Goal: Task Accomplishment & Management: Manage account settings

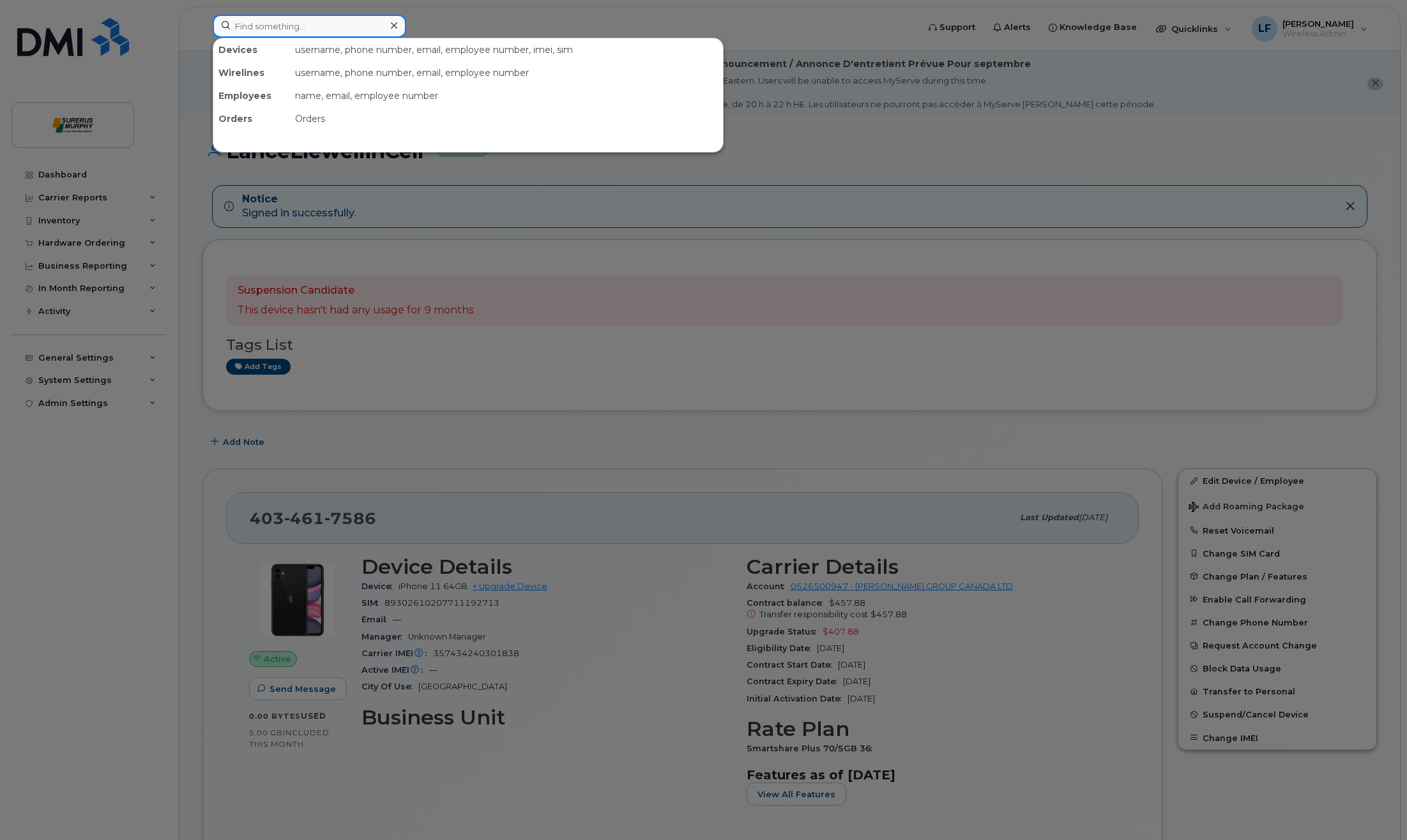
click at [292, 30] on input at bounding box center [310, 26] width 194 height 23
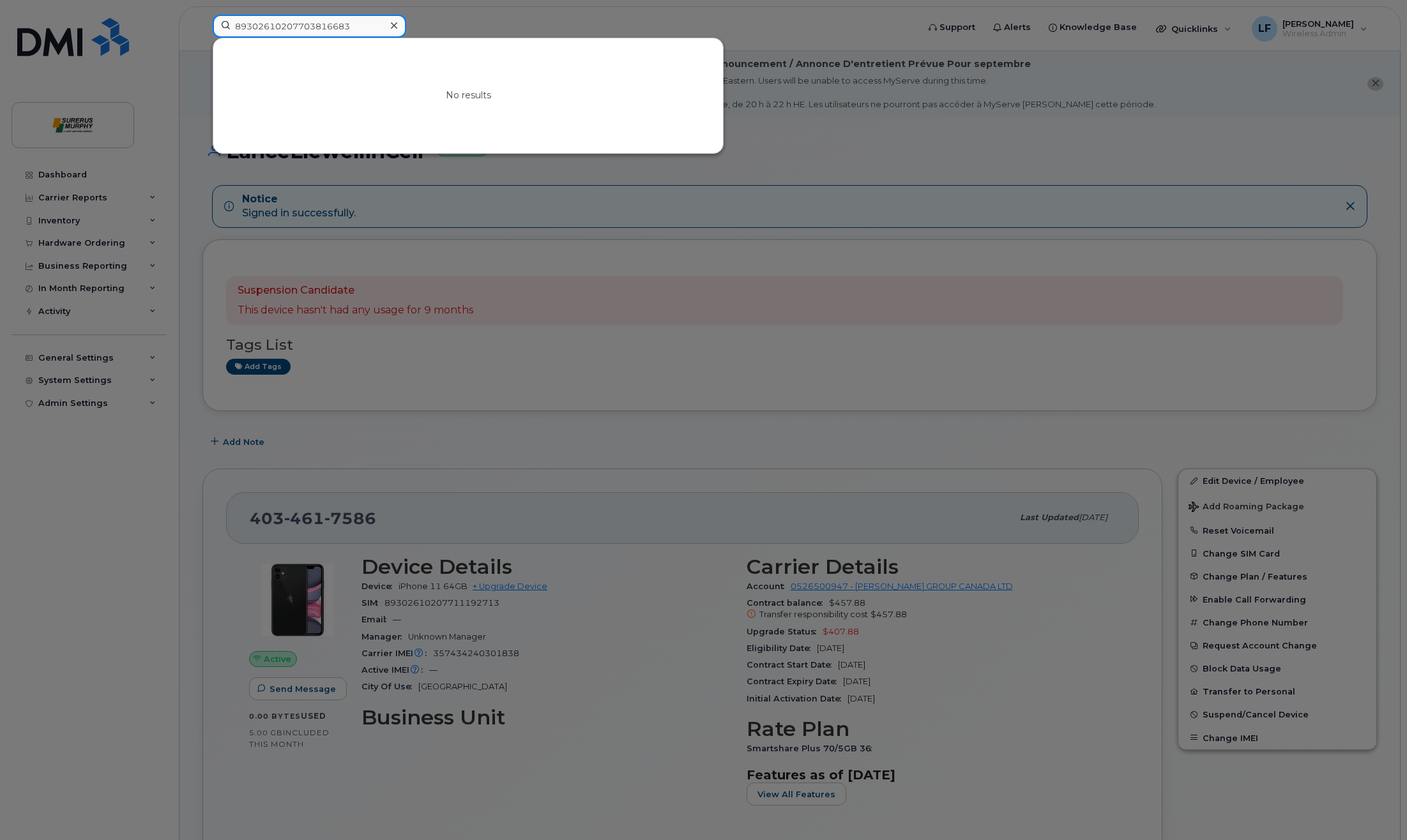
type input "89302610207703816683"
click at [396, 26] on icon at bounding box center [394, 26] width 7 height 10
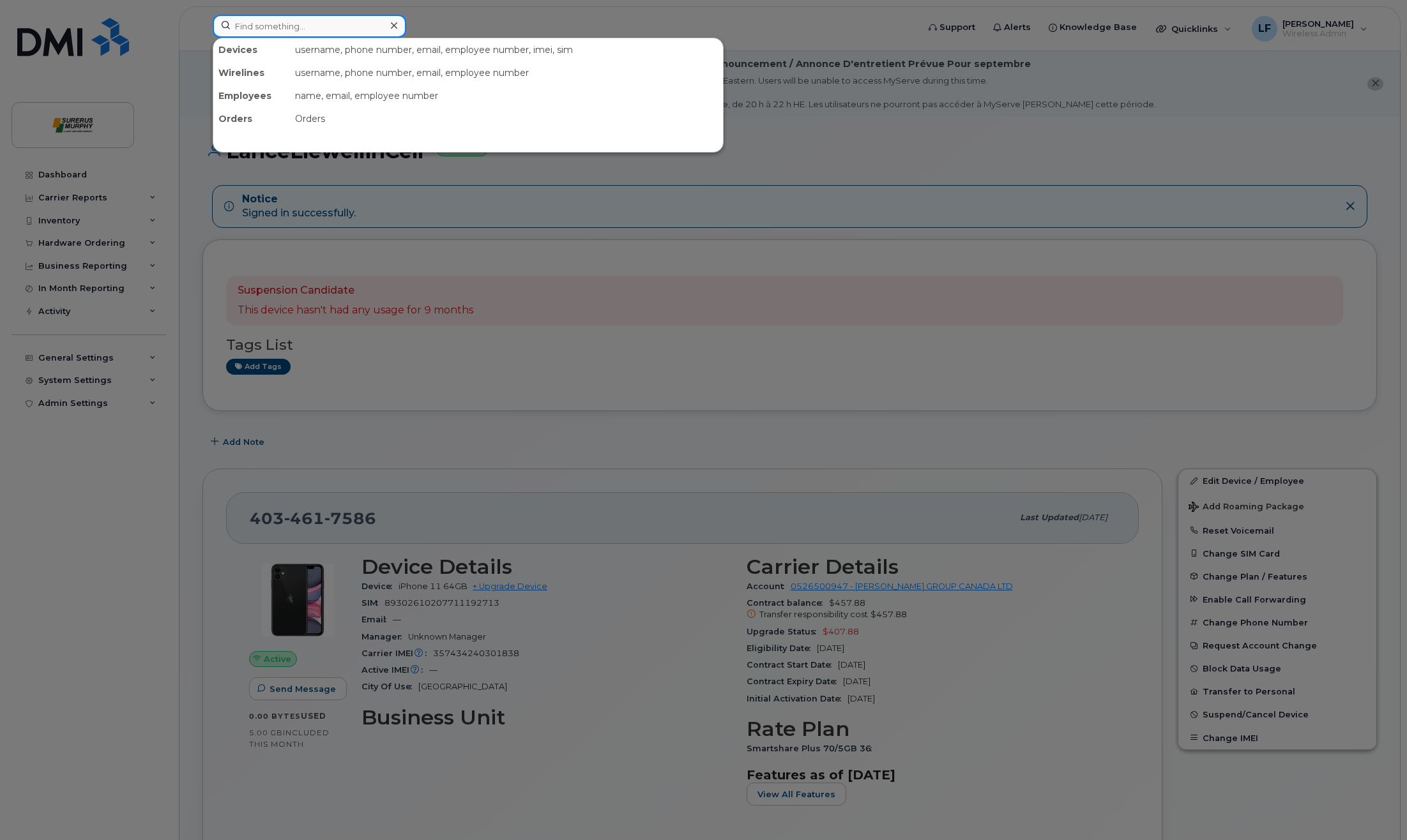
click at [368, 32] on input at bounding box center [310, 26] width 194 height 23
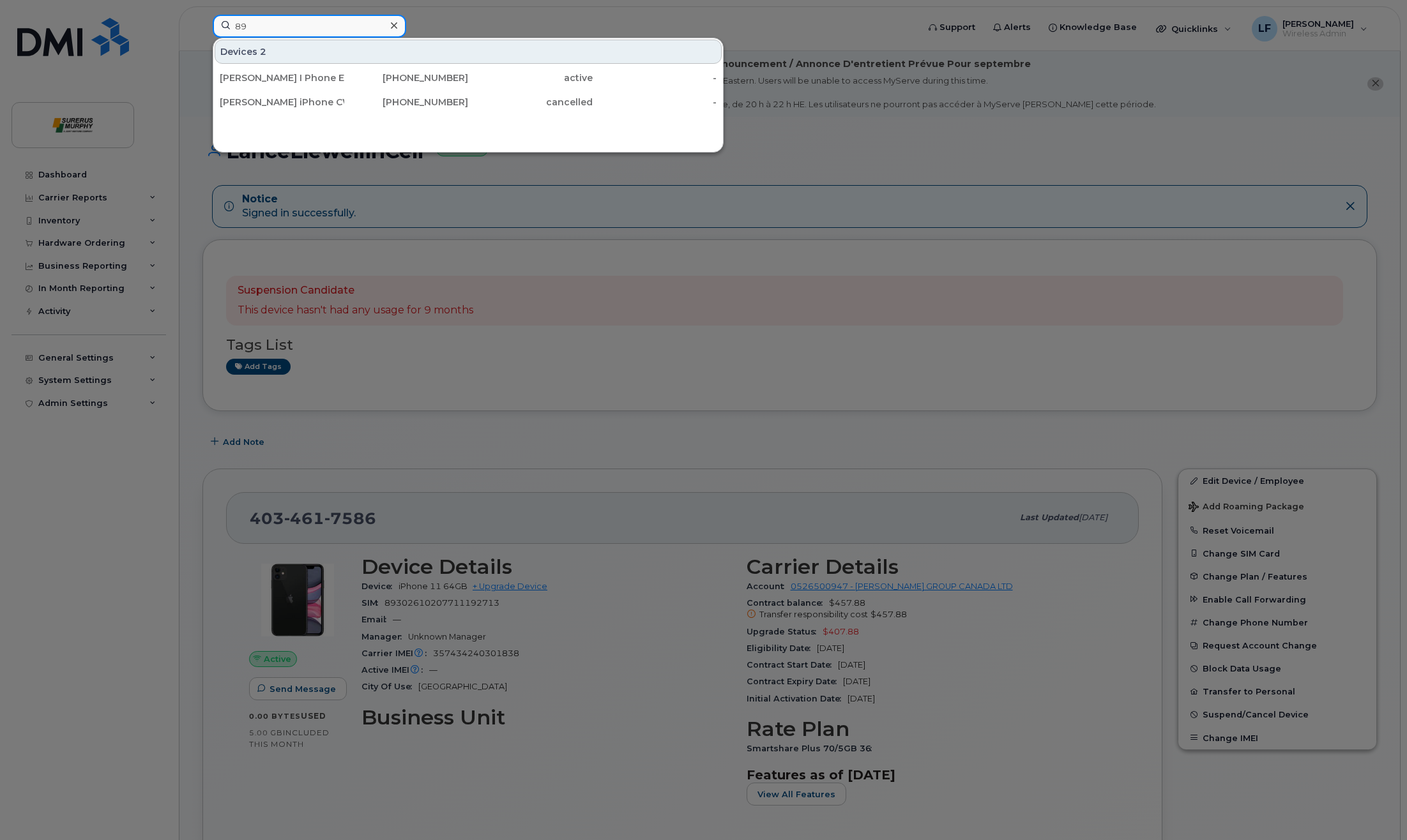
type input "8"
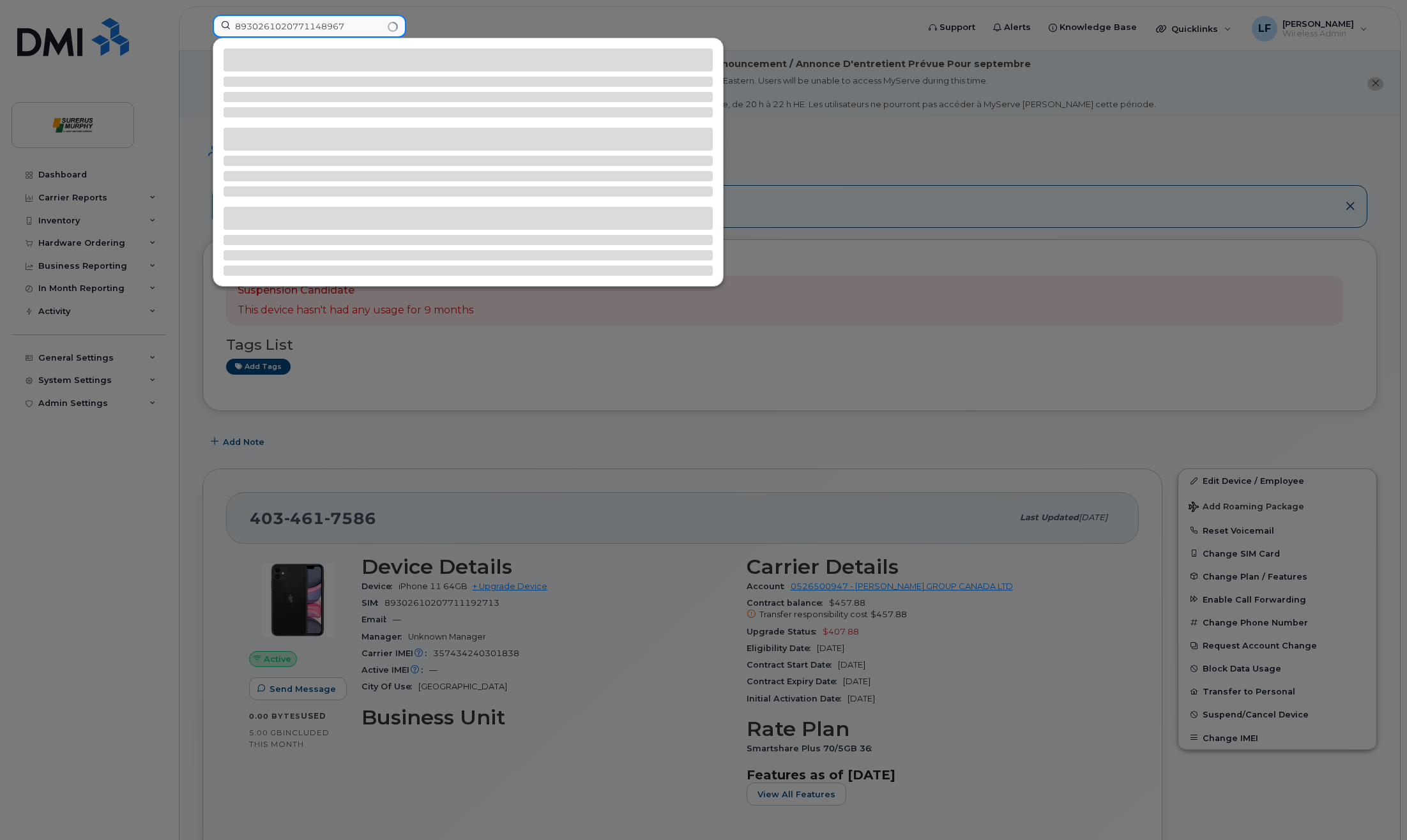
type input "89302610207711489671"
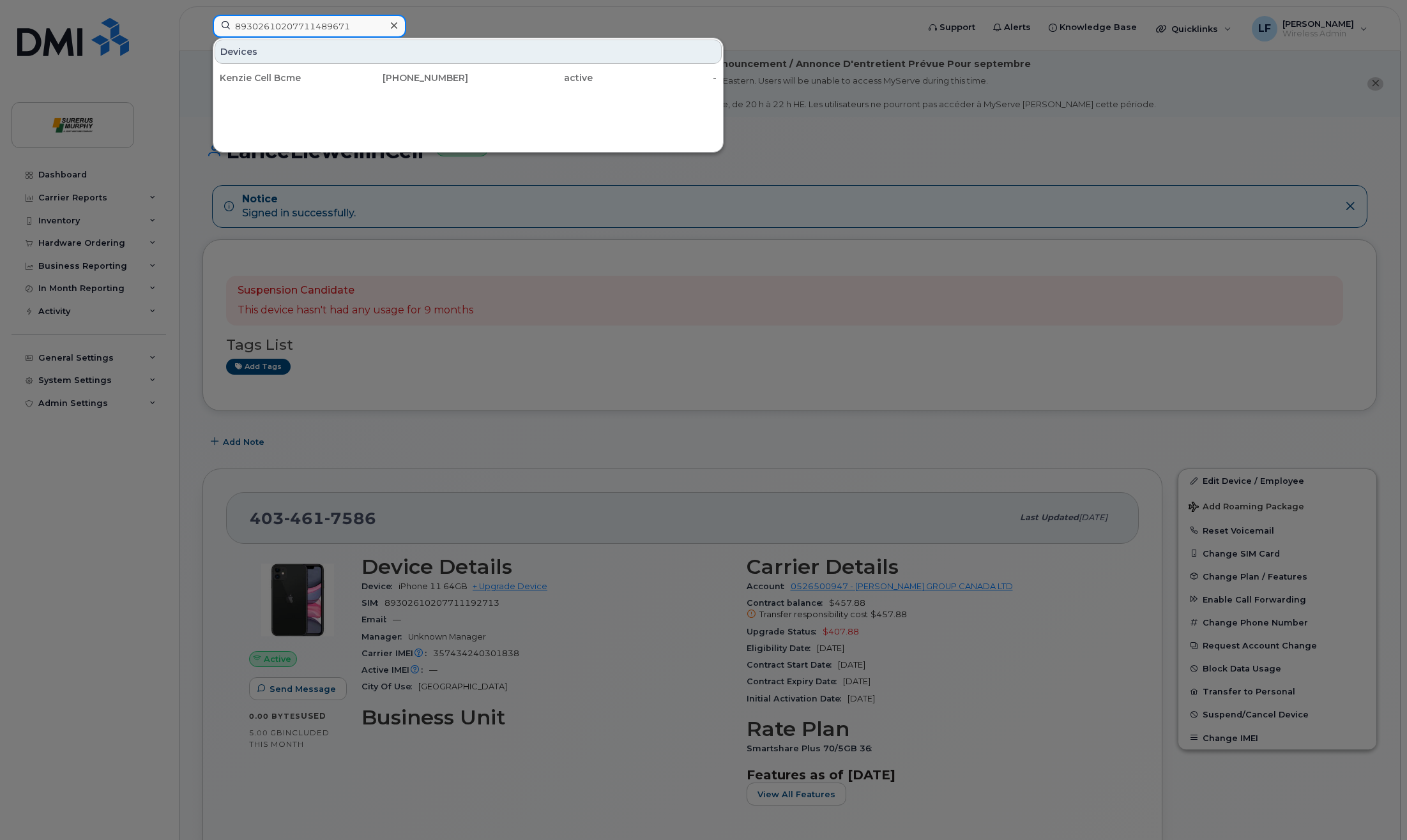
drag, startPoint x: 360, startPoint y: 33, endPoint x: 132, endPoint y: 46, distance: 228.4
click at [203, 43] on div "89302610207711489671 Devices Kenzie Cell Bcme 250-946-7825 active -" at bounding box center [561, 29] width 718 height 28
type input "89302610104384318651"
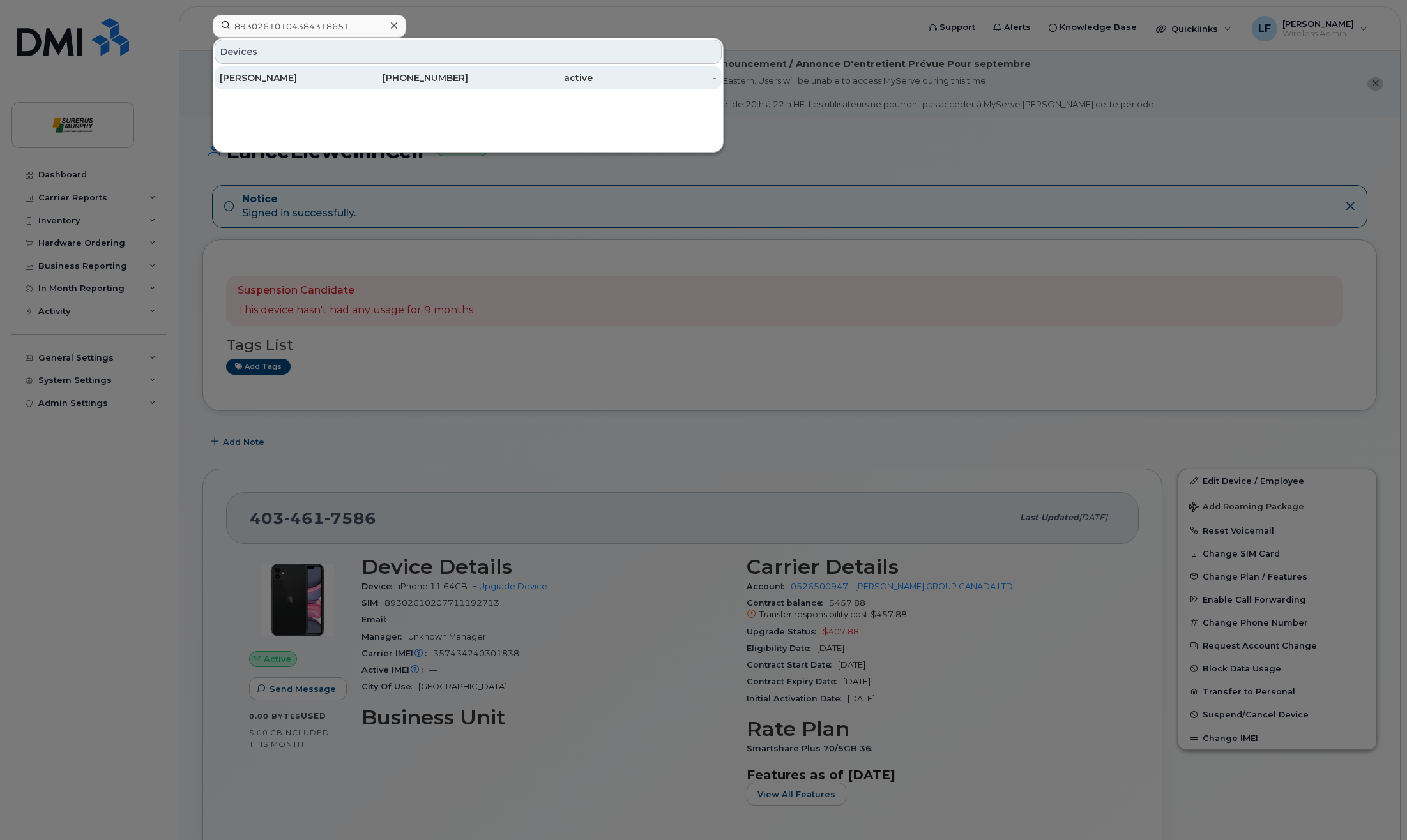
click at [285, 78] on div "Dean Popowich" at bounding box center [282, 78] width 124 height 13
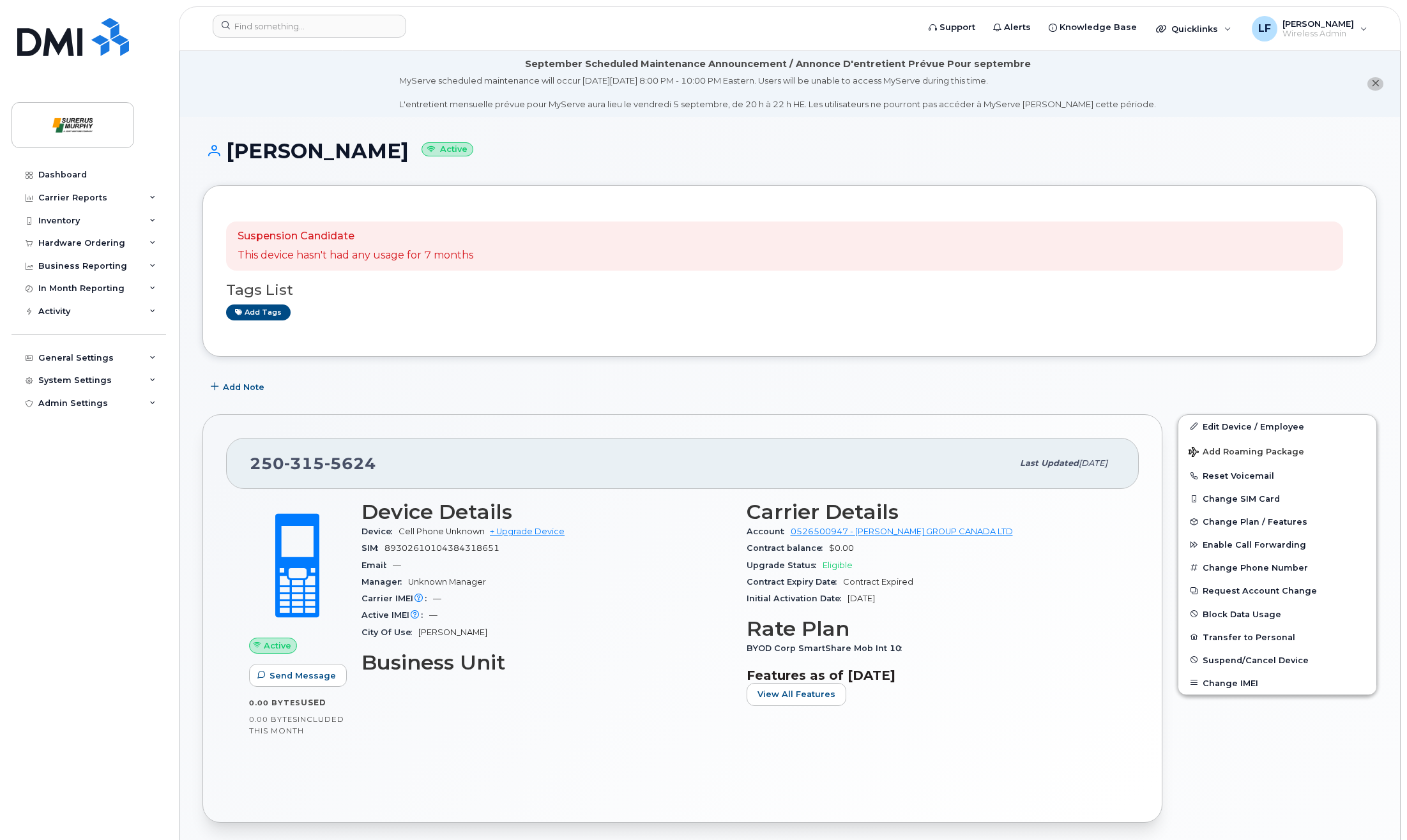
click at [115, 583] on div "Dashboard Carrier Reports Monthly Billing Data Daily Data Pooling Data Behavior…" at bounding box center [90, 492] width 158 height 657
click at [126, 554] on div "Dashboard Carrier Reports Monthly Billing Data Daily Data Pooling Data Behavior…" at bounding box center [90, 492] width 158 height 657
click at [328, 26] on input at bounding box center [310, 26] width 194 height 23
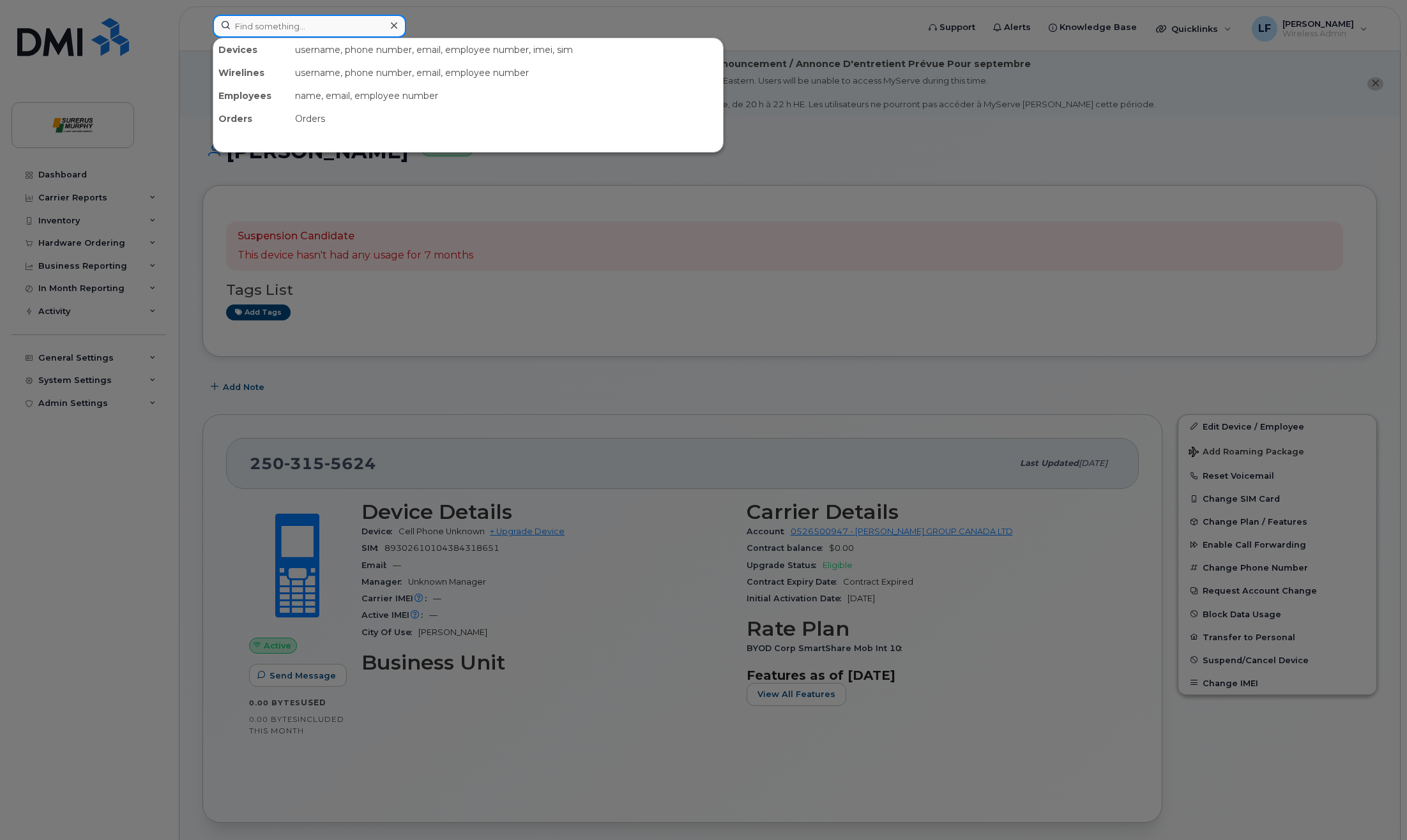
click at [327, 29] on input at bounding box center [310, 26] width 194 height 23
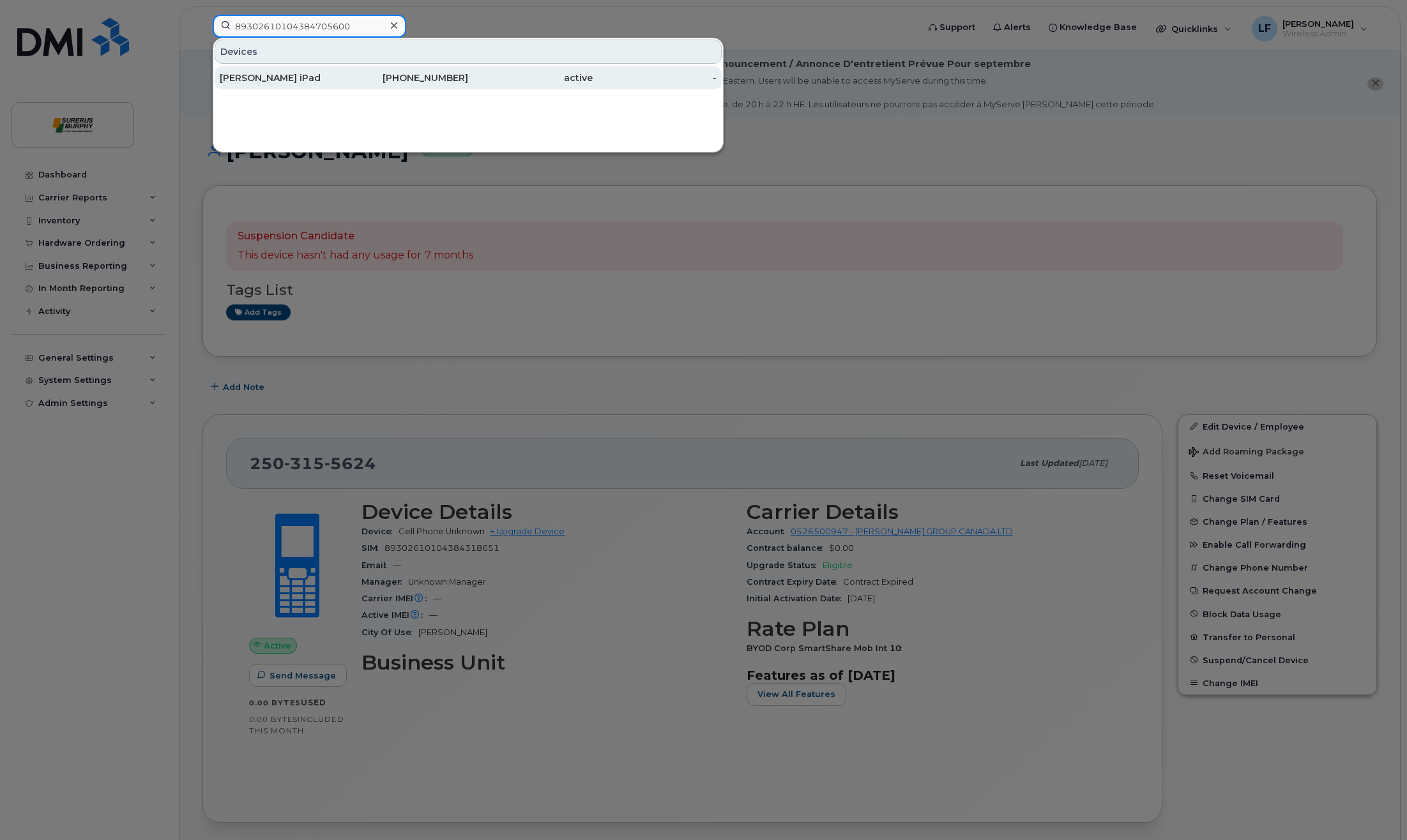
type input "89302610104384705600"
click at [297, 75] on div "Ryan Wilson iPad" at bounding box center [282, 78] width 124 height 13
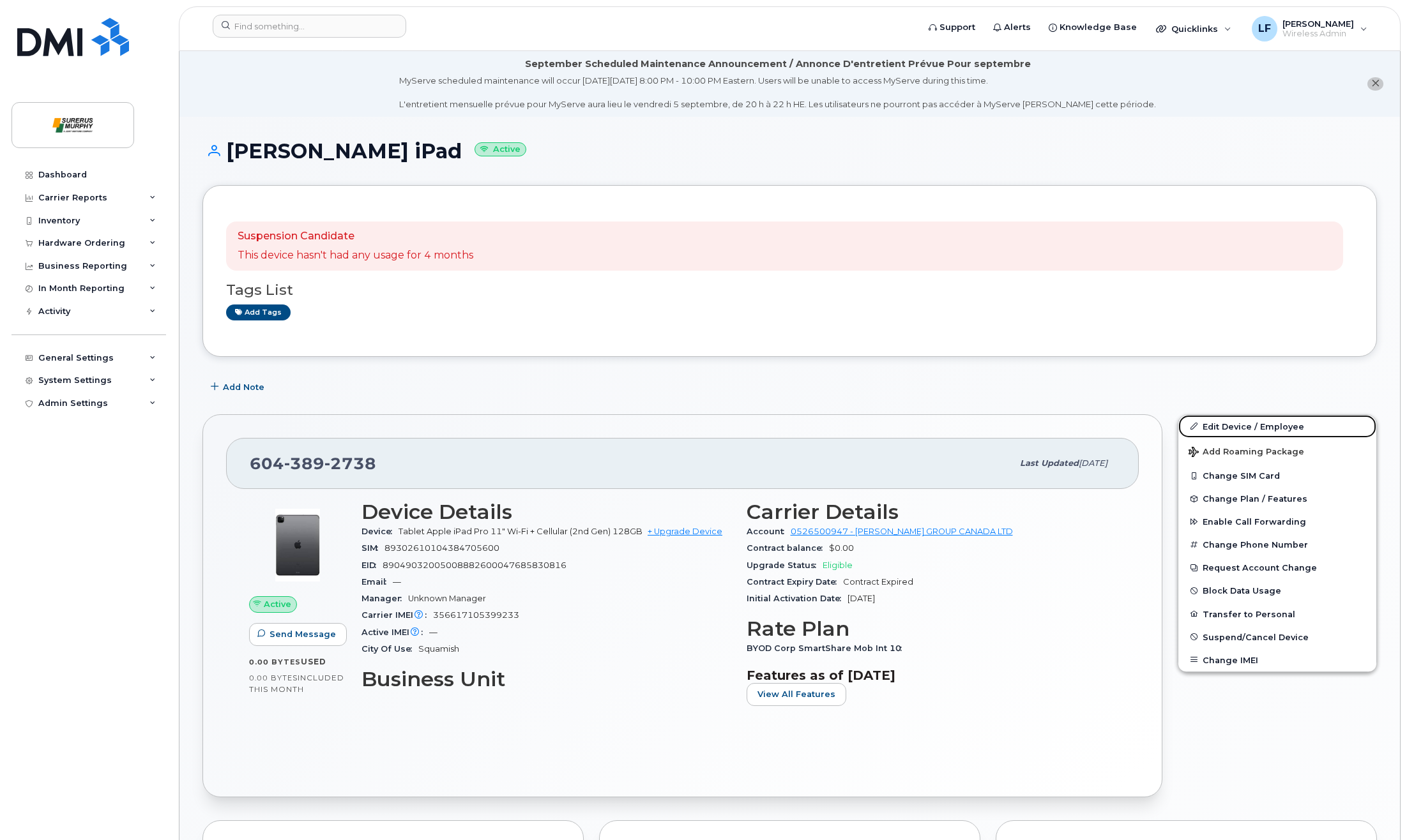
drag, startPoint x: 1238, startPoint y: 429, endPoint x: 1042, endPoint y: 396, distance: 198.8
click at [1238, 429] on link "Edit Device / Employee" at bounding box center [1278, 426] width 198 height 23
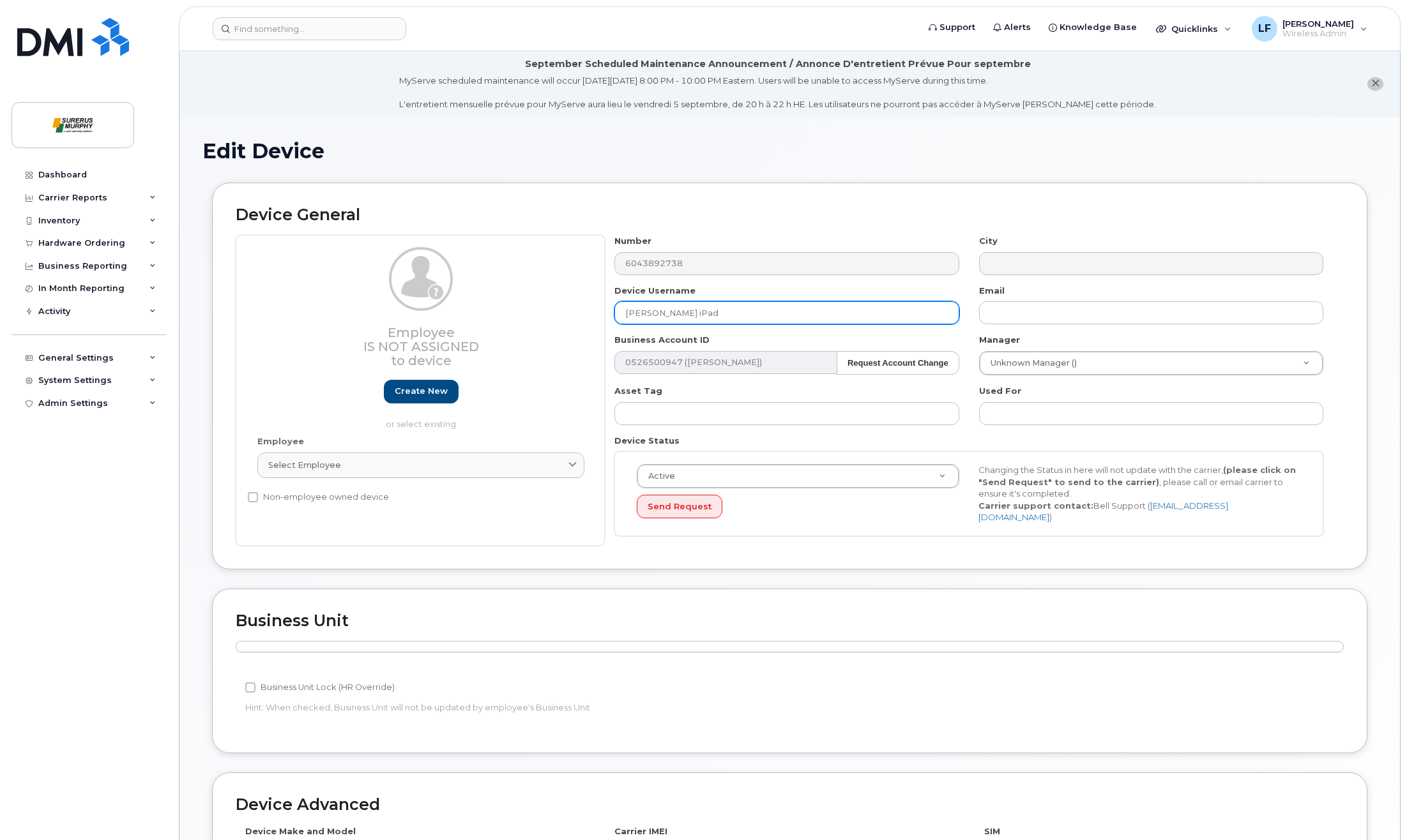
drag, startPoint x: 733, startPoint y: 311, endPoint x: 475, endPoint y: 307, distance: 258.0
click at [486, 307] on div "Employee Is not assigned to device Create new or select existing Employee Selec…" at bounding box center [790, 390] width 1108 height 311
type input "LanceLiewelliniPad"
click at [981, 175] on div "Edit Device" at bounding box center [790, 161] width 1175 height 43
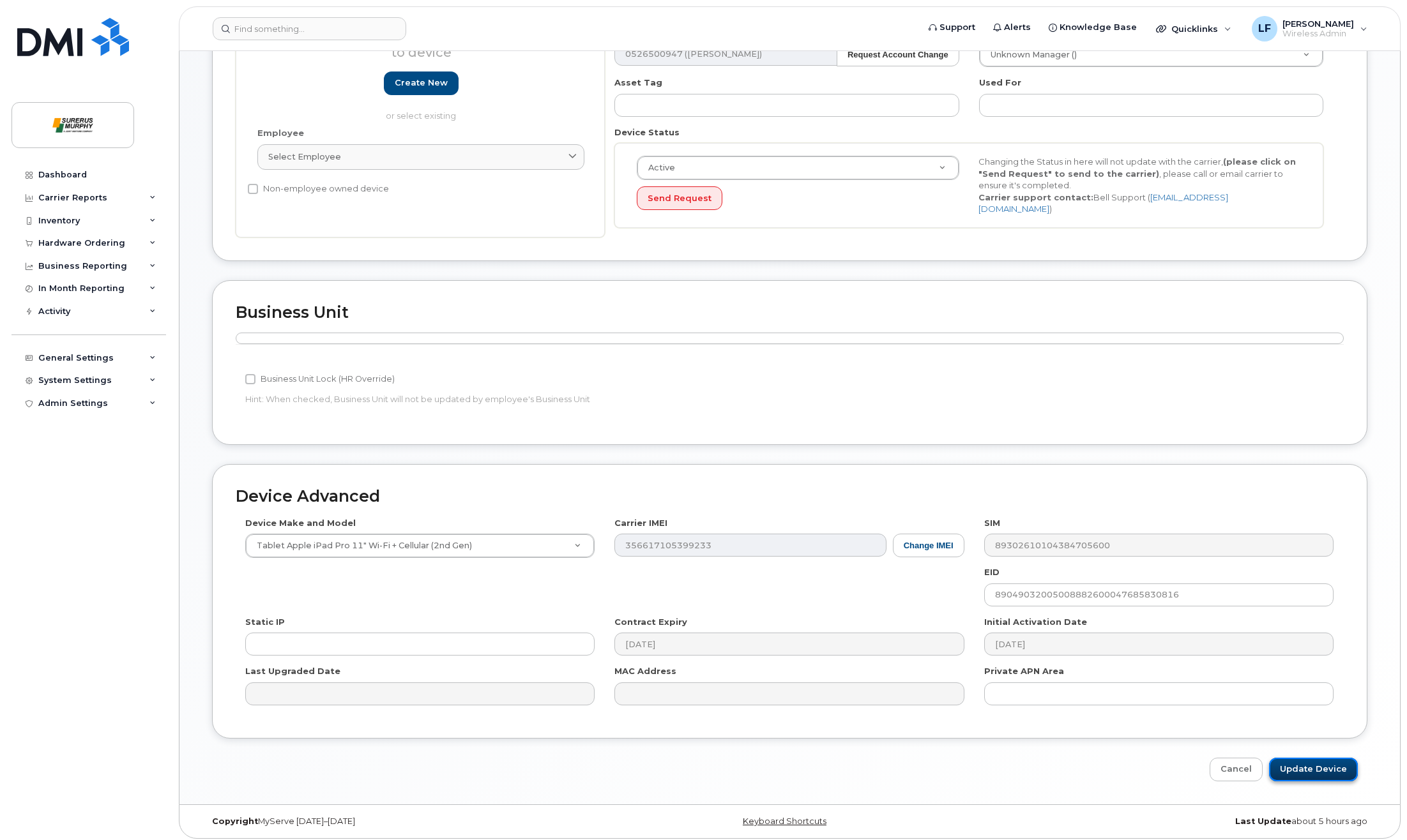
click at [1340, 763] on input "Update Device" at bounding box center [1314, 770] width 89 height 24
type input "Saving..."
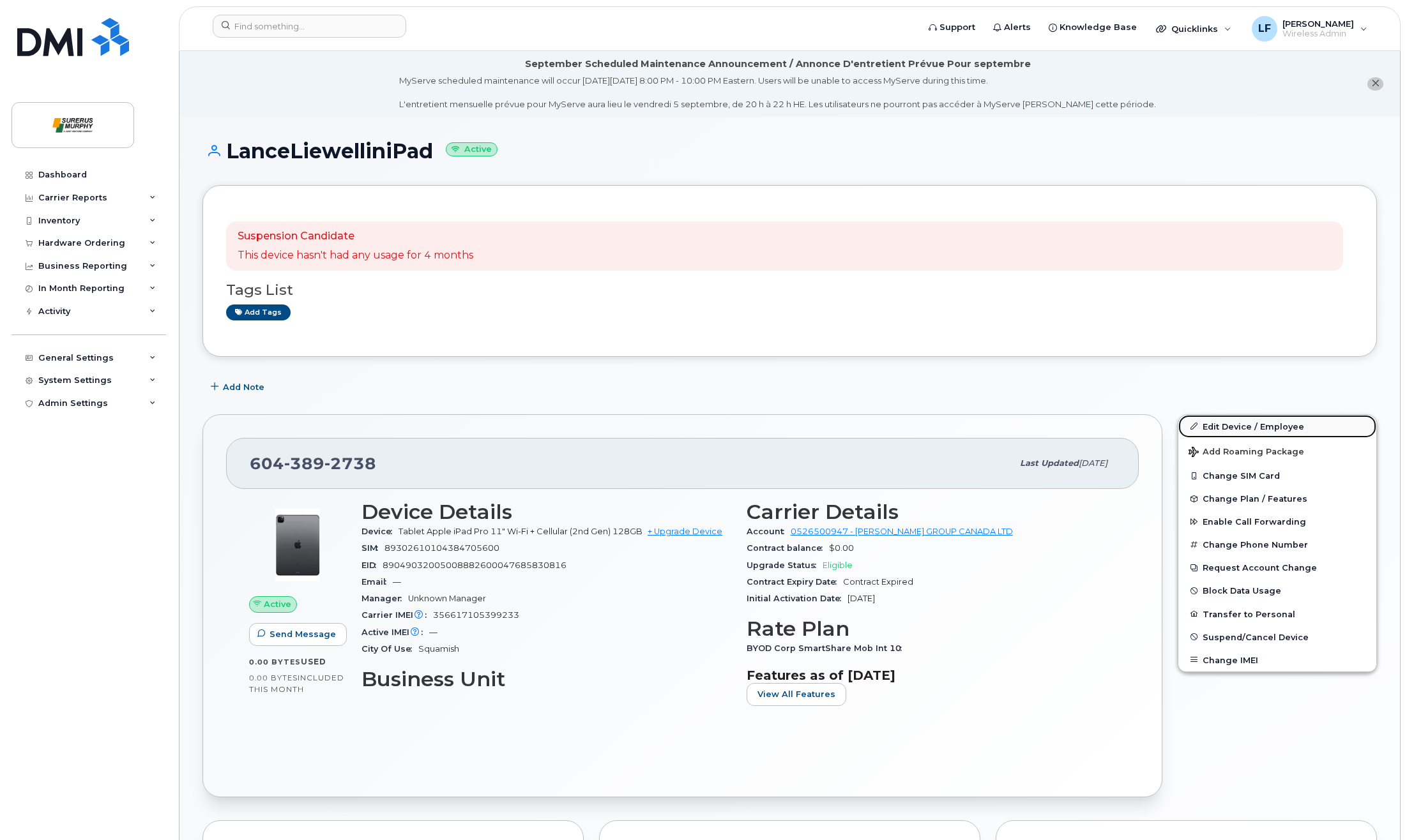
click at [1241, 425] on link "Edit Device / Employee" at bounding box center [1278, 426] width 198 height 23
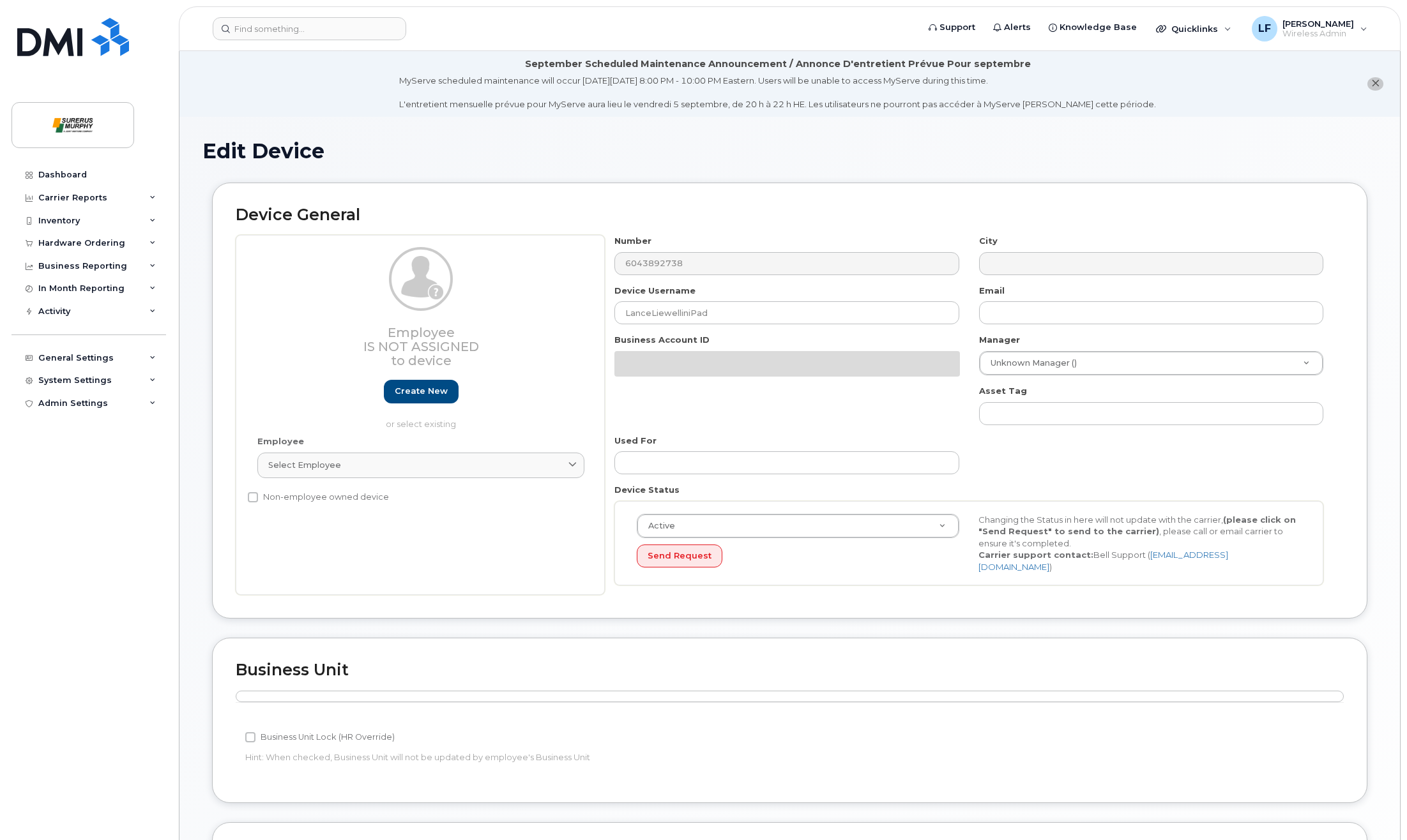
scroll to position [308, 0]
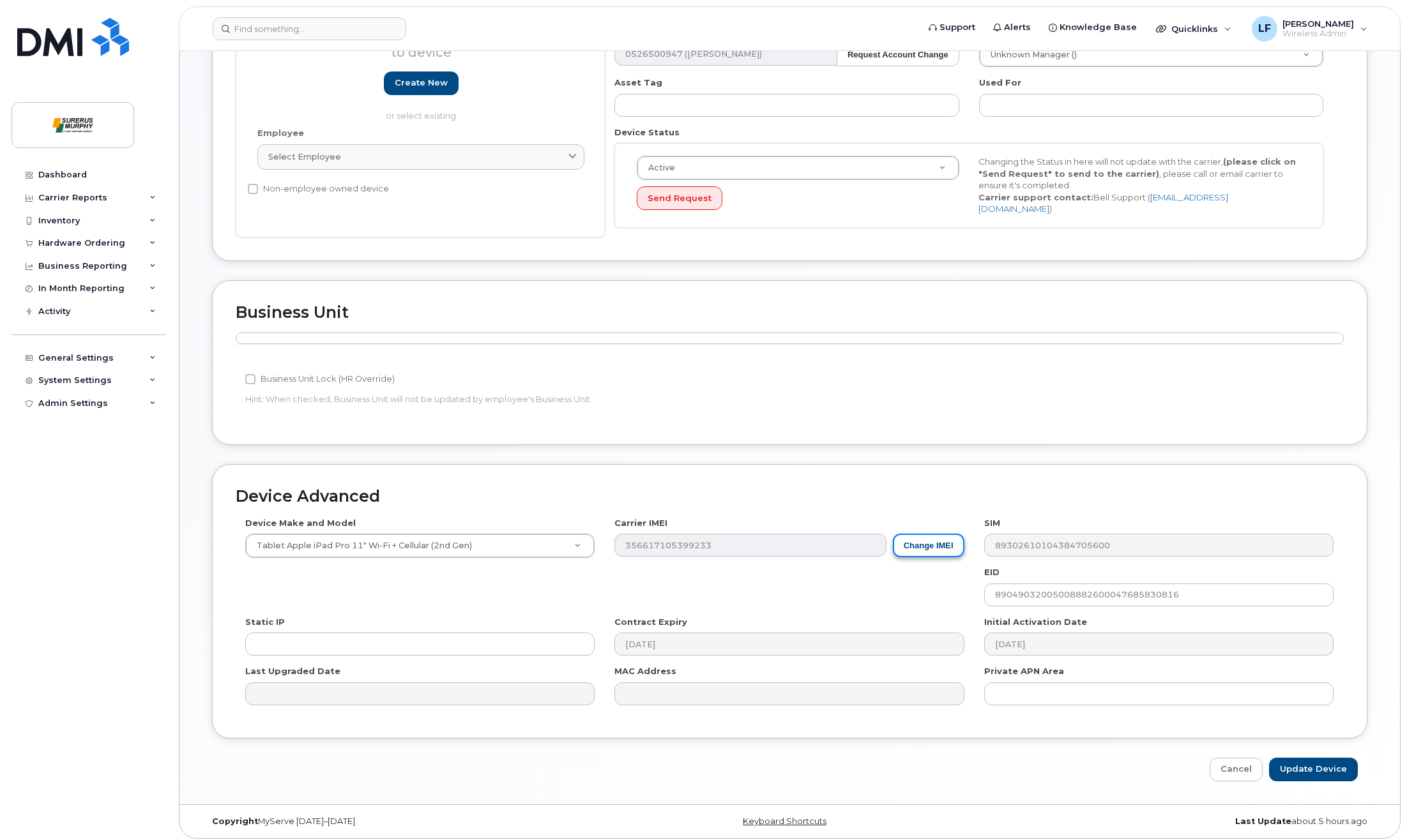
click at [914, 541] on button "Change IMEI" at bounding box center [928, 546] width 72 height 24
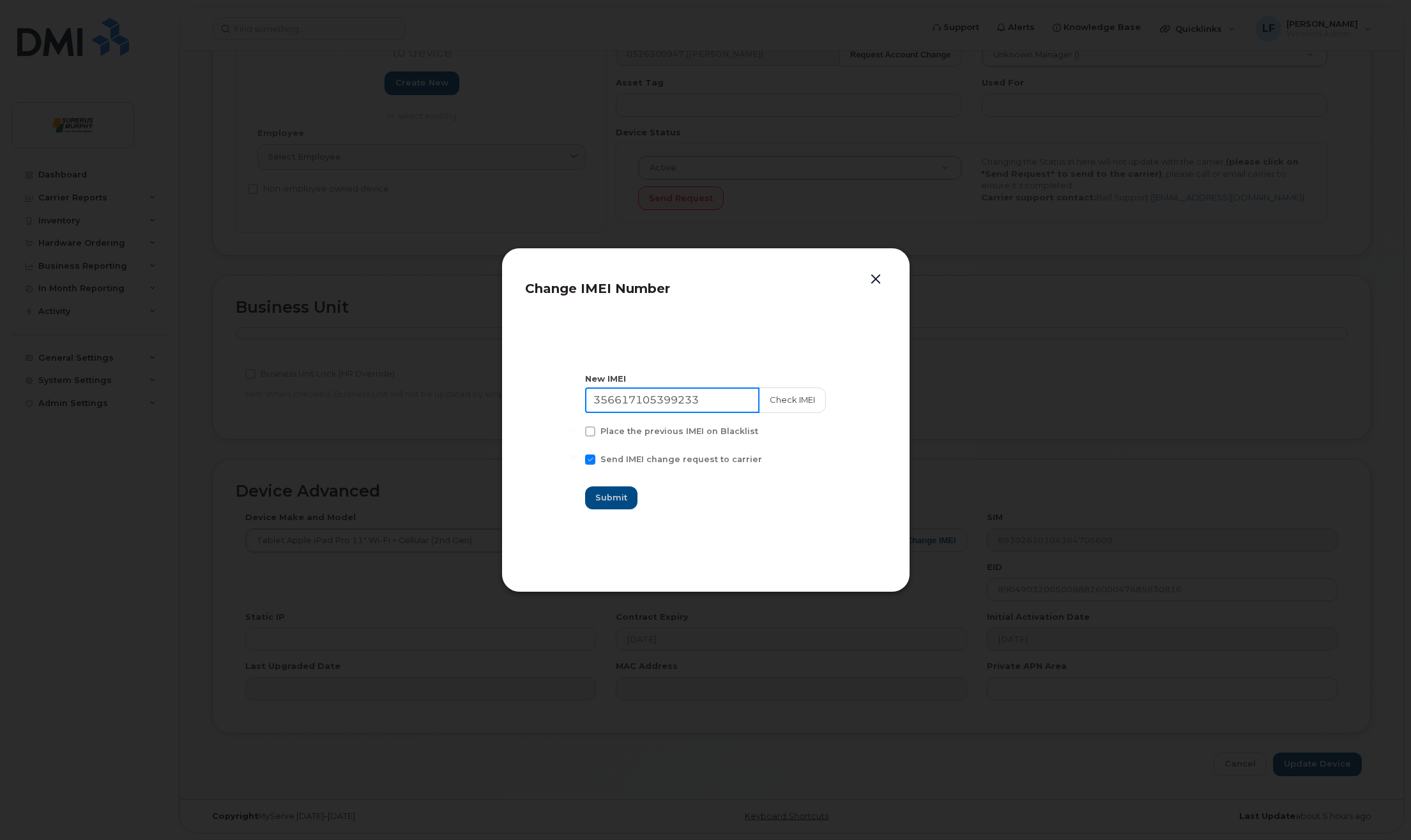
drag, startPoint x: 634, startPoint y: 390, endPoint x: 564, endPoint y: 384, distance: 70.3
click at [564, 384] on section "New IMEI [TECHNICAL_ID] Check IMEI Place the previous IMEI on Blacklist Send IM…" at bounding box center [706, 441] width 362 height 255
type input "356635358964693"
click at [623, 497] on span "Submit" at bounding box center [612, 498] width 32 height 12
type input "356635358964693"
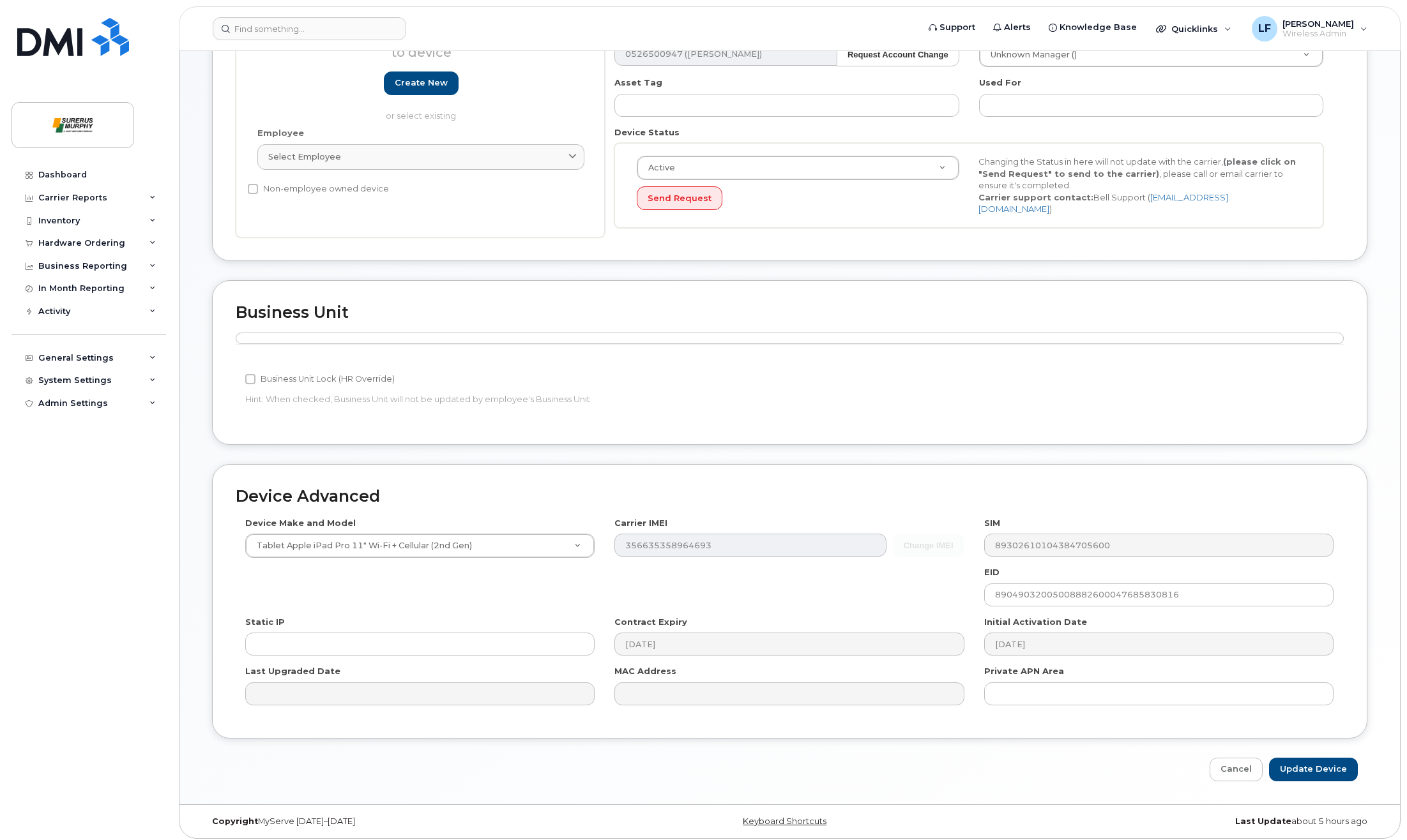
click at [729, 422] on div "Business Unit Accounting Categories Rules Business Unit Lock (HR Override) Hint…" at bounding box center [790, 362] width 1155 height 165
click at [1312, 766] on input "Update Device" at bounding box center [1314, 770] width 89 height 24
type input "Saving..."
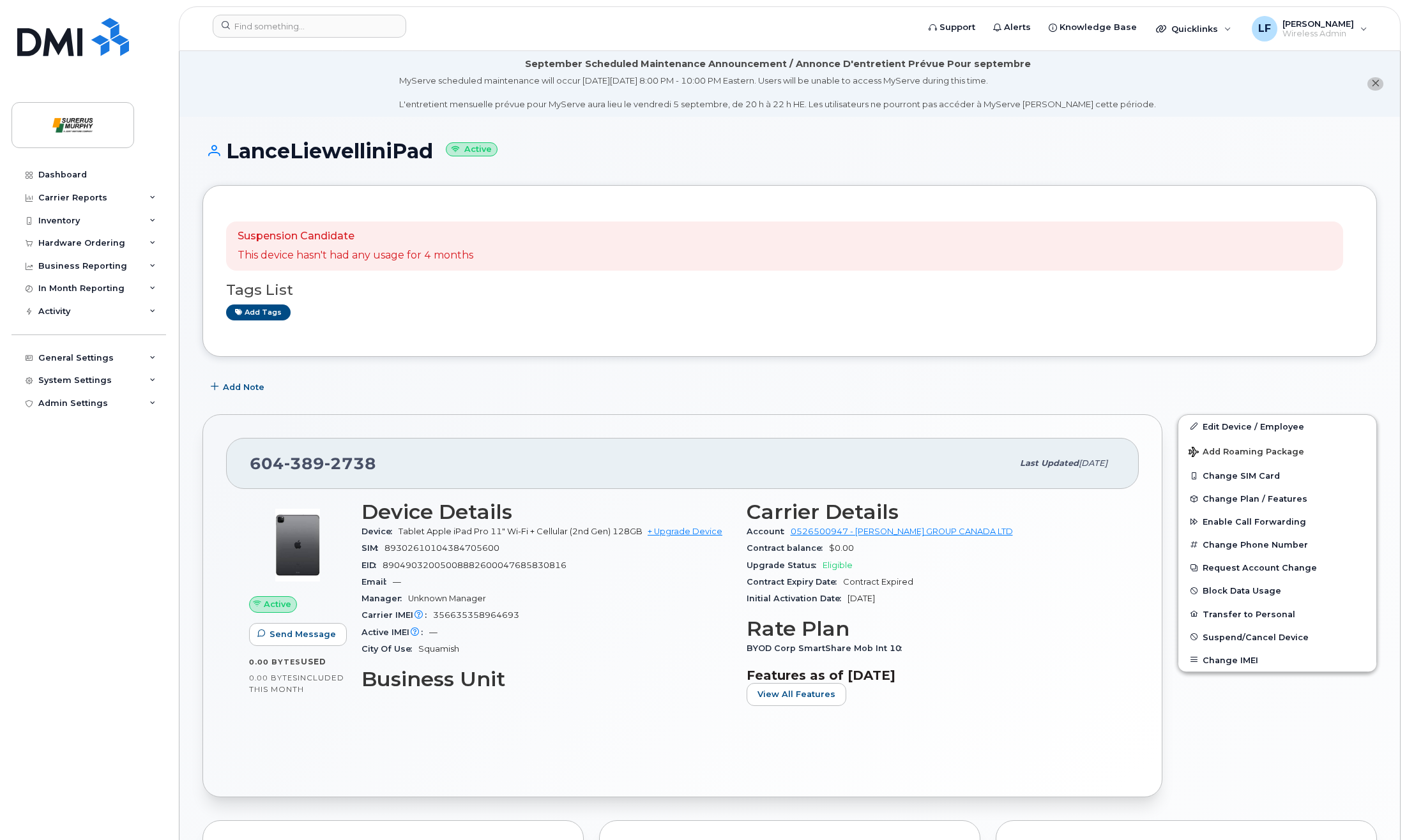
click at [41, 481] on div "Dashboard Carrier Reports Monthly Billing Data Daily Data Pooling Data Behavior…" at bounding box center [90, 492] width 158 height 657
click at [33, 456] on div "Dashboard Carrier Reports Monthly Billing Data Daily Data Pooling Data Behavior…" at bounding box center [90, 492] width 158 height 657
click at [364, 32] on input at bounding box center [310, 26] width 194 height 23
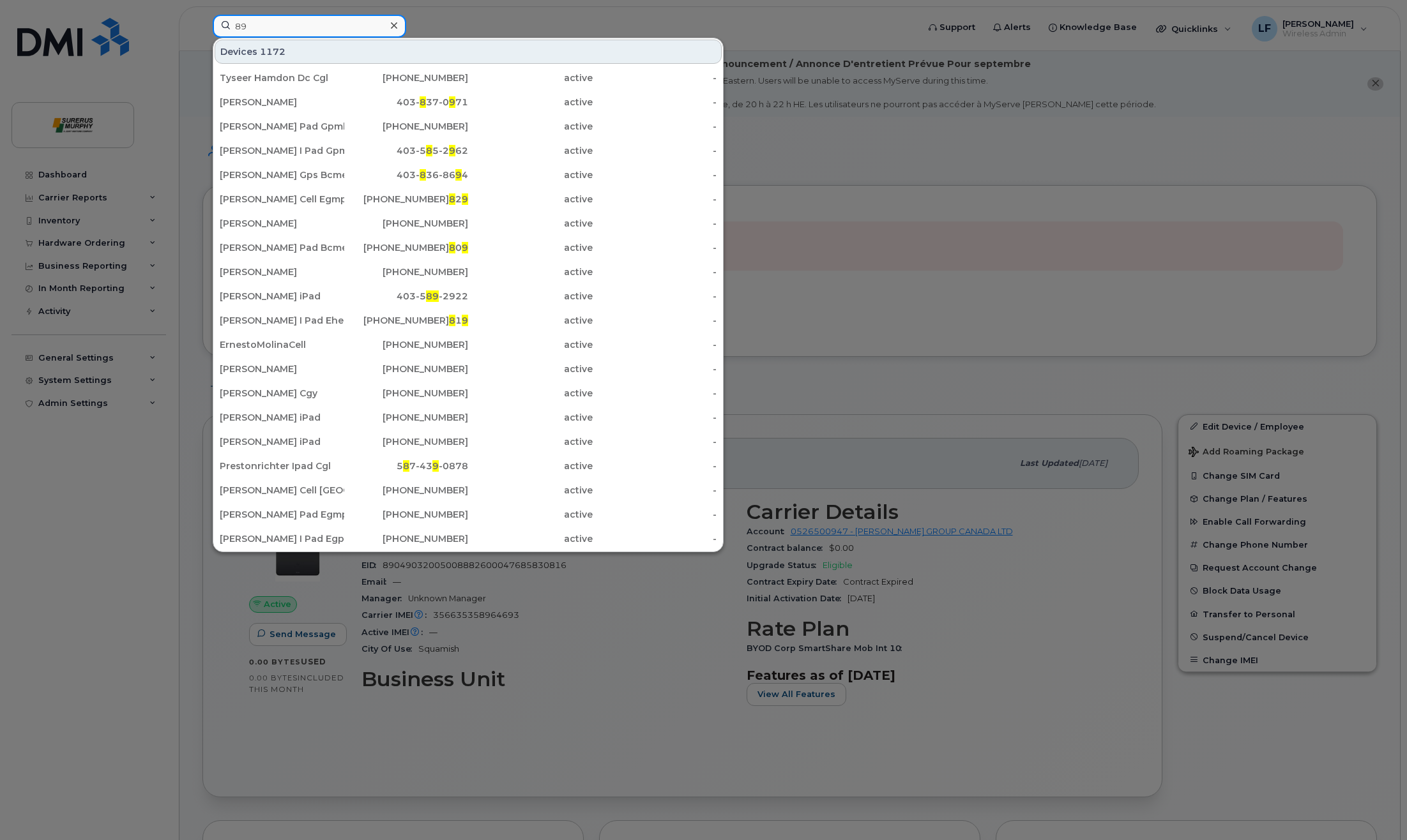
type input "8"
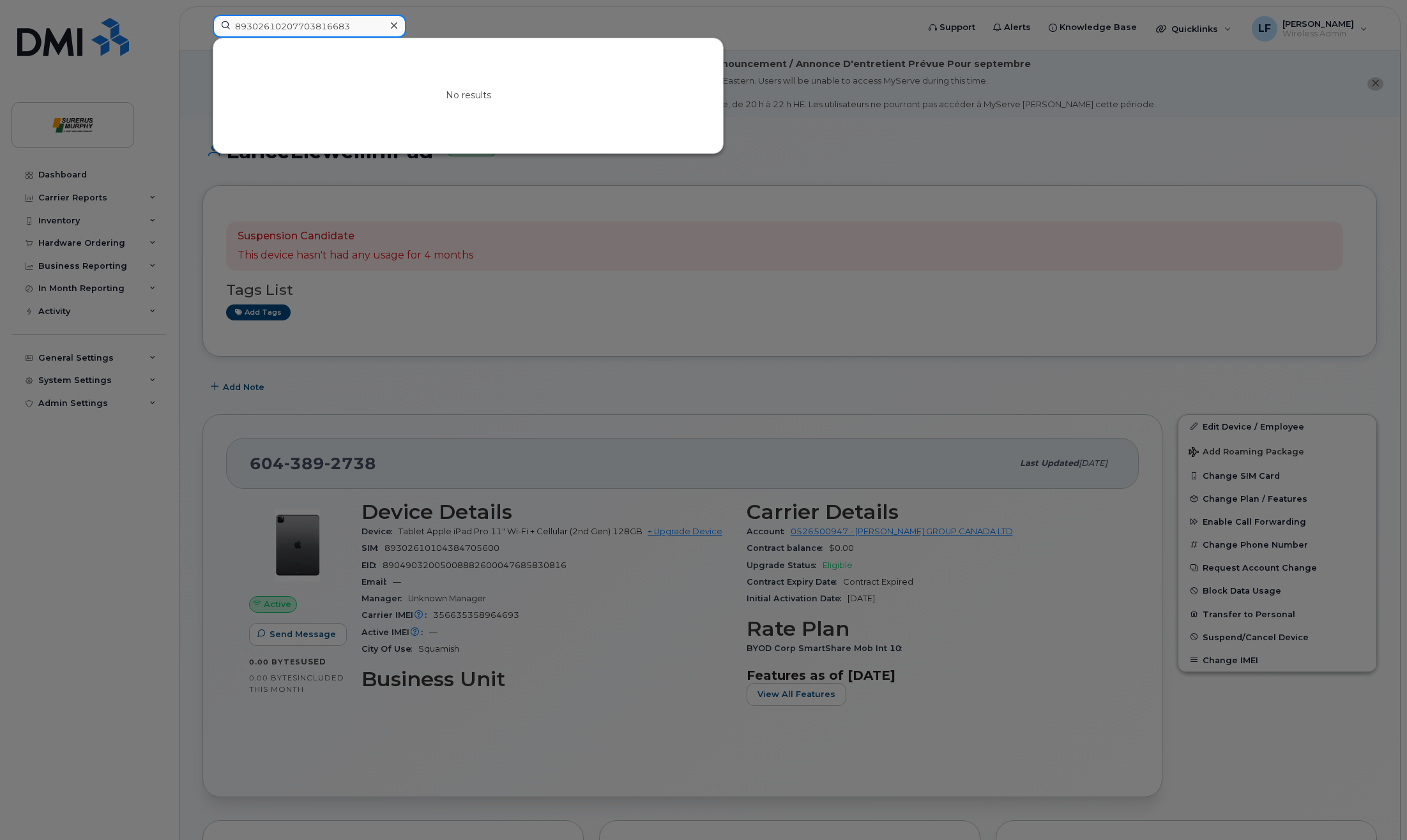
type input "89302610207703816683"
